Goal: Find specific page/section: Find specific page/section

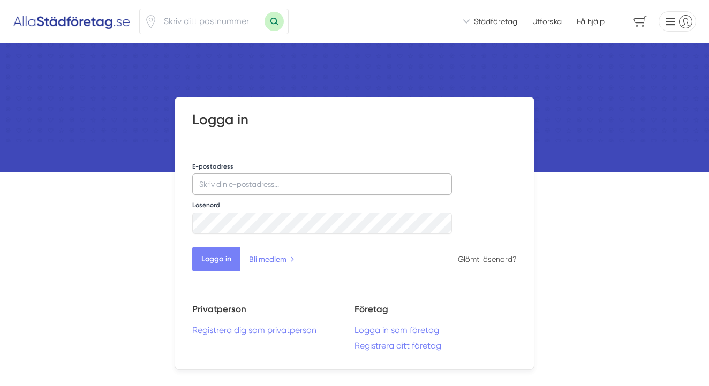
type input "[EMAIL_ADDRESS][DOMAIN_NAME]"
click at [217, 265] on button "Logga in" at bounding box center [216, 259] width 48 height 25
click at [222, 330] on link "Registrera dig som privatperson" at bounding box center [273, 330] width 162 height 10
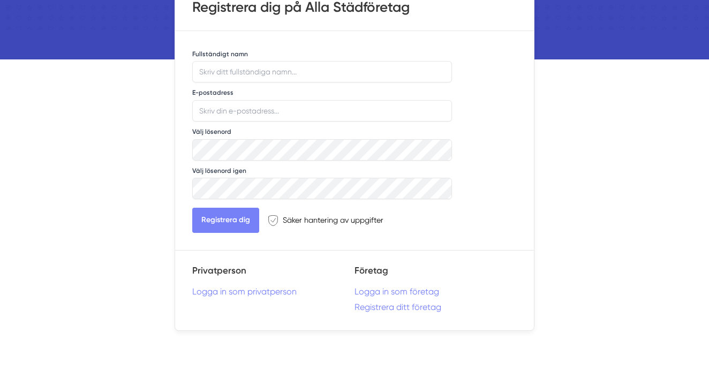
scroll to position [133, 0]
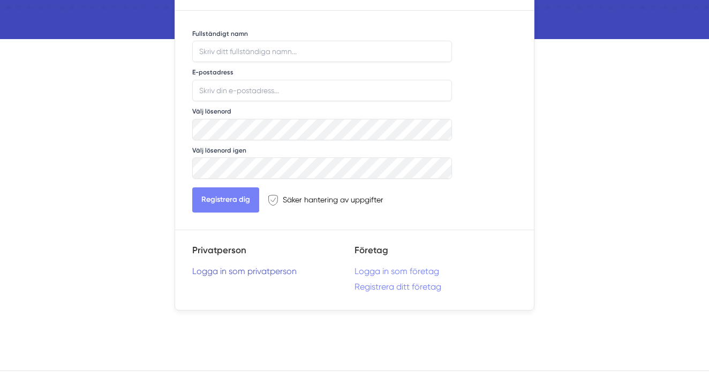
click at [284, 270] on link "Logga in som privatperson" at bounding box center [273, 271] width 162 height 10
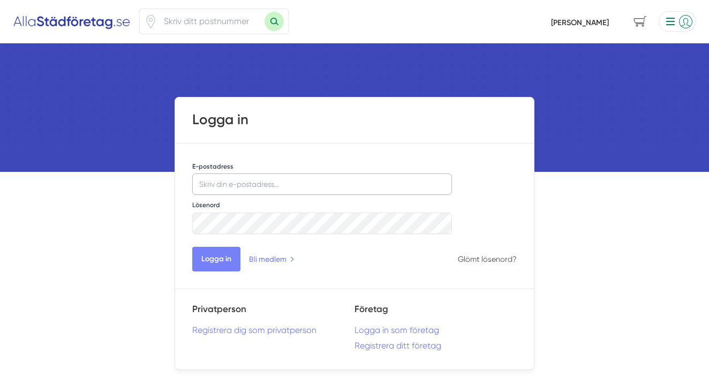
type input "[EMAIL_ADDRESS][DOMAIN_NAME]"
click at [211, 262] on button "Logga in" at bounding box center [216, 259] width 48 height 25
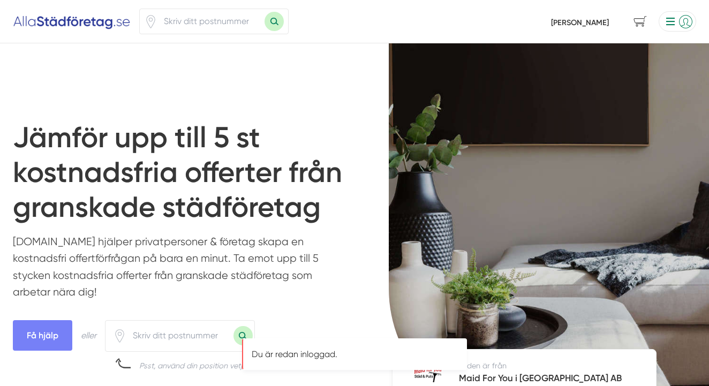
click at [670, 20] on li at bounding box center [676, 21] width 42 height 20
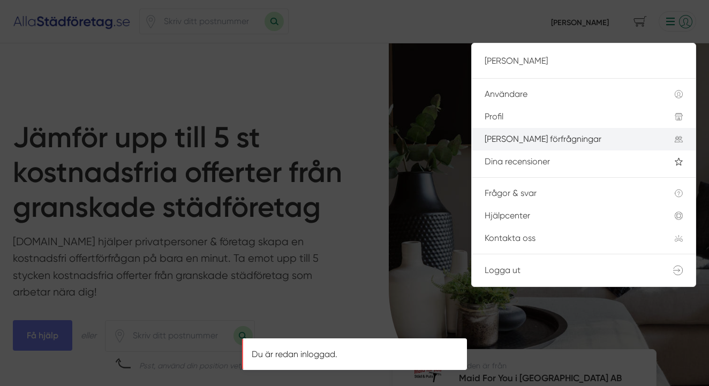
click at [532, 139] on div "[PERSON_NAME] förfrågningar" at bounding box center [567, 139] width 164 height 10
